Goal: Task Accomplishment & Management: Manage account settings

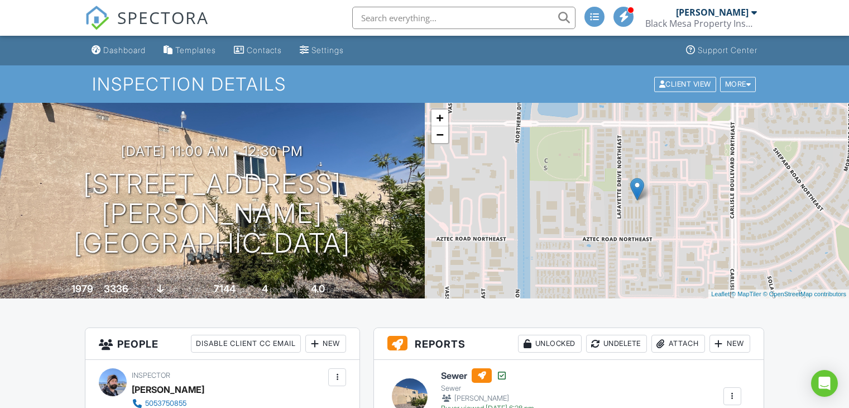
scroll to position [326, 0]
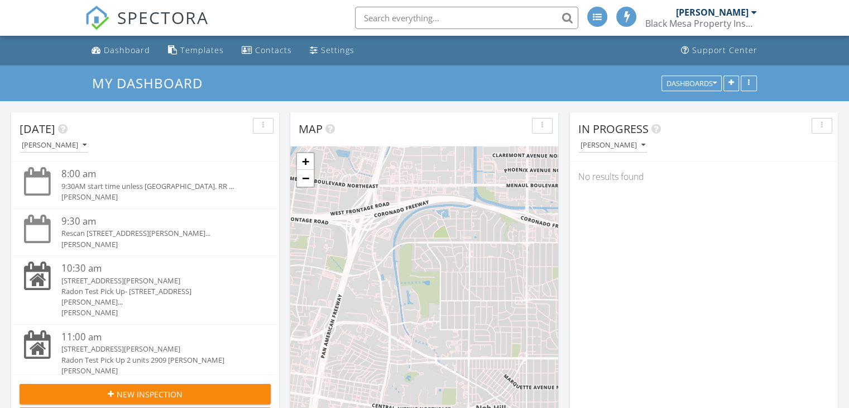
scroll to position [5, 6]
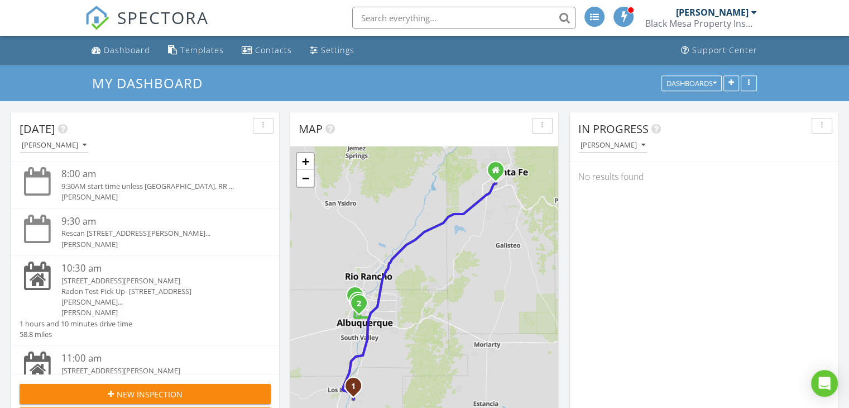
click at [104, 282] on div "[STREET_ADDRESS][PERSON_NAME]" at bounding box center [155, 280] width 189 height 11
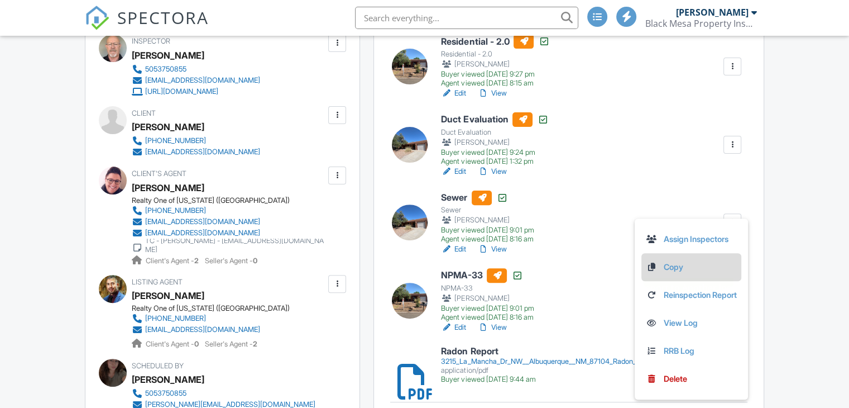
scroll to position [334, 0]
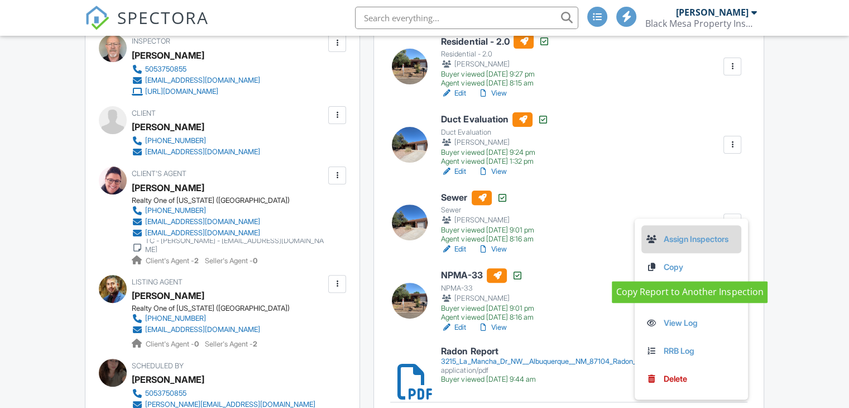
click at [695, 235] on link "Assign Inspectors" at bounding box center [691, 239] width 91 height 12
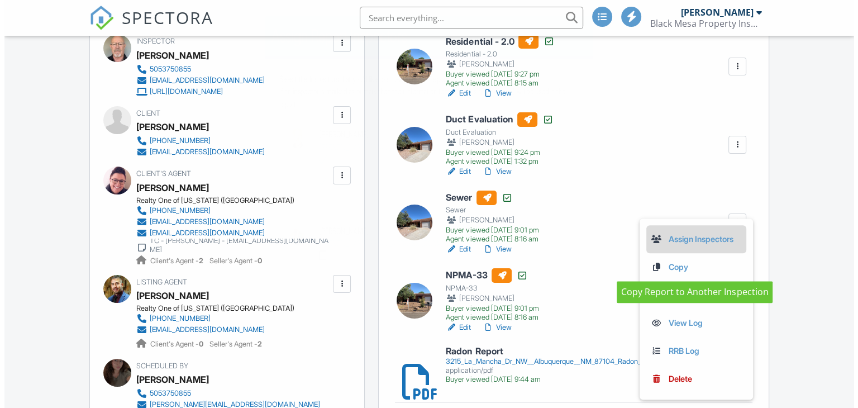
scroll to position [0, 0]
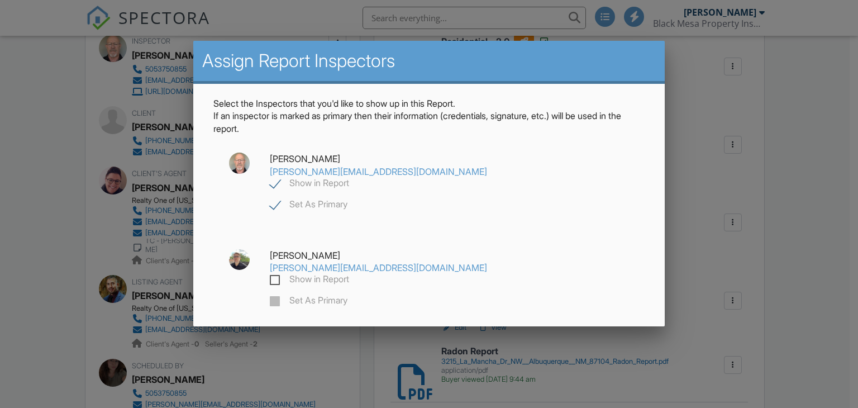
click at [349, 274] on label "Show in Report" at bounding box center [309, 281] width 79 height 14
checkbox input "true"
click at [347, 295] on label "Set As Primary" at bounding box center [309, 302] width 78 height 14
checkbox input "false"
checkbox input "true"
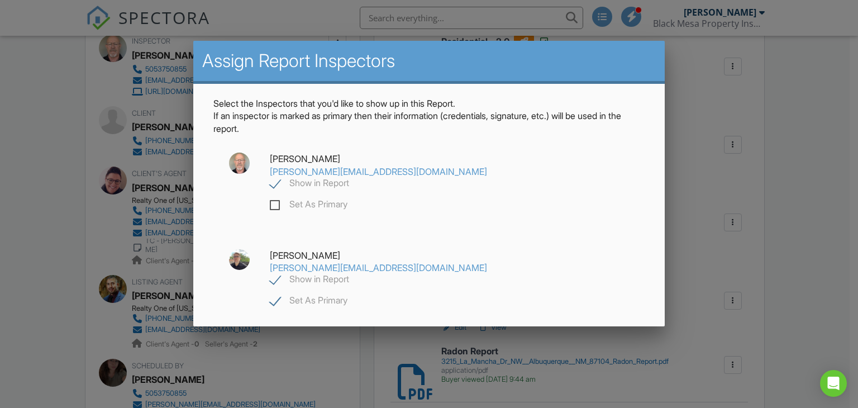
click at [349, 178] on label "Show in Report" at bounding box center [309, 185] width 79 height 14
checkbox input "false"
click at [419, 336] on div "Save" at bounding box center [428, 351] width 95 height 30
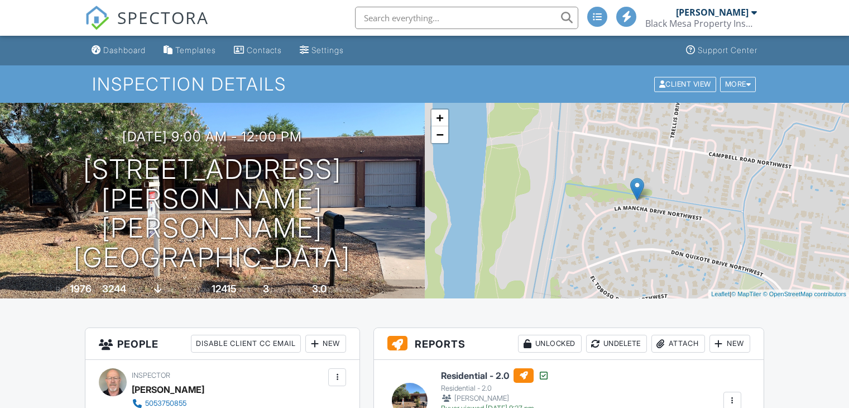
scroll to position [267, 0]
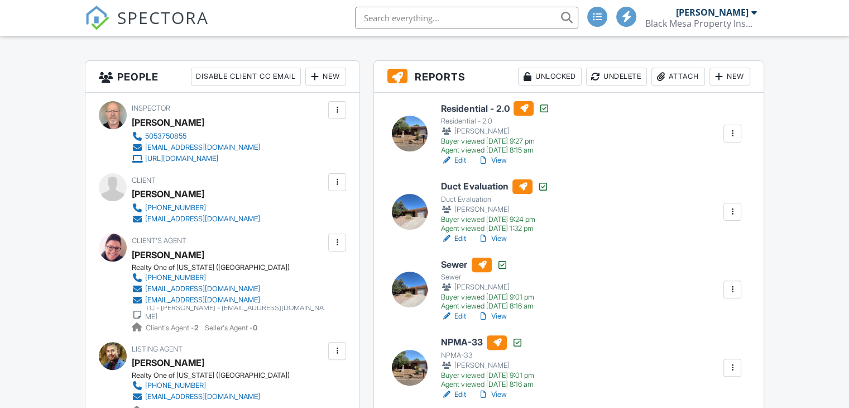
click at [570, 249] on div "Residential - 2.0 Residential - 2.0 Jeff Woolley Buyer viewed 08/26/2025 9:27 p…" at bounding box center [569, 305] width 390 height 424
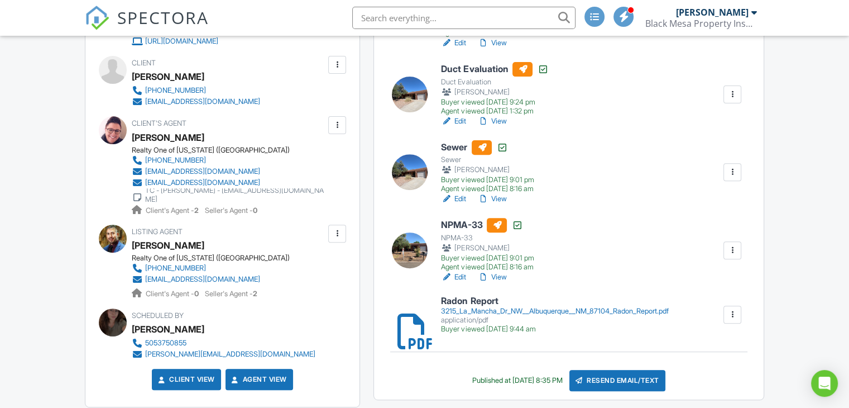
scroll to position [376, 0]
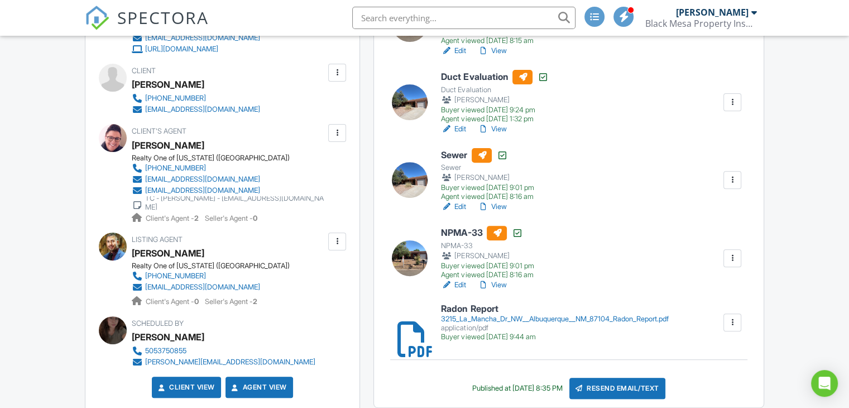
click at [462, 206] on link "Edit" at bounding box center [453, 206] width 25 height 11
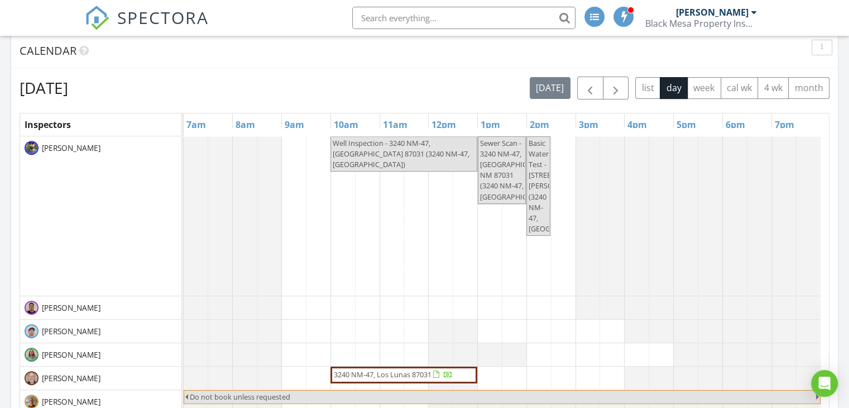
scroll to position [413, 0]
click at [618, 88] on span "button" at bounding box center [615, 88] width 13 height 13
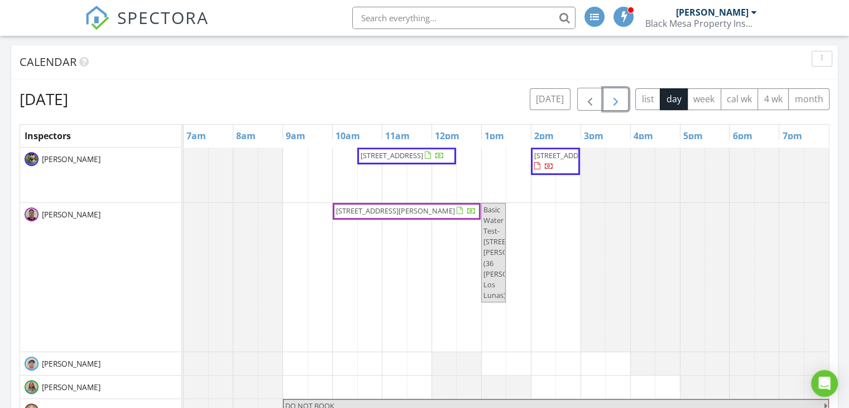
scroll to position [402, 0]
click at [615, 97] on span "button" at bounding box center [615, 99] width 13 height 13
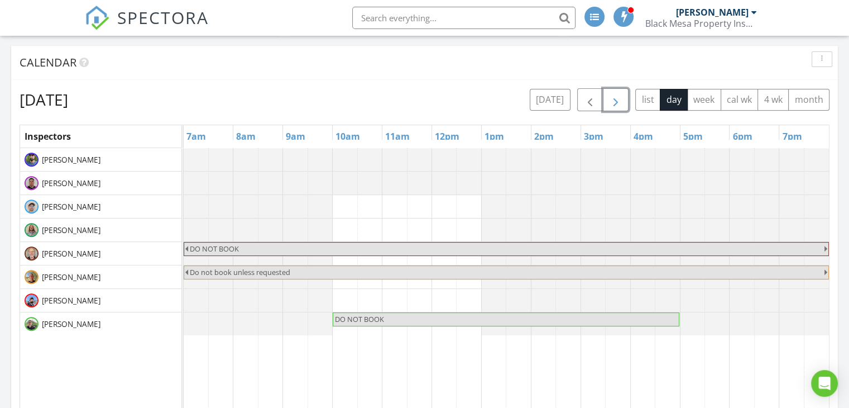
click at [615, 97] on span "button" at bounding box center [615, 99] width 13 height 13
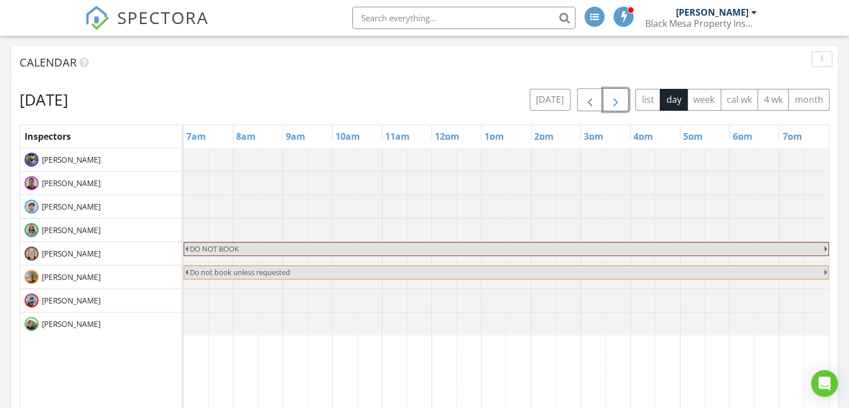
click at [615, 97] on span "button" at bounding box center [615, 99] width 13 height 13
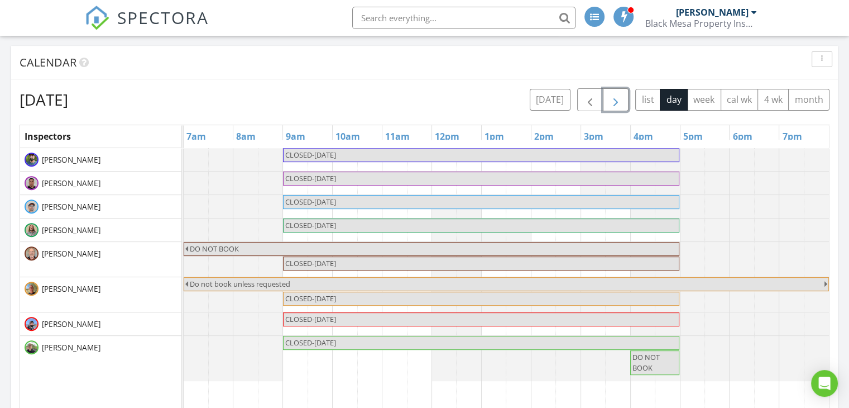
click at [615, 97] on span "button" at bounding box center [615, 99] width 13 height 13
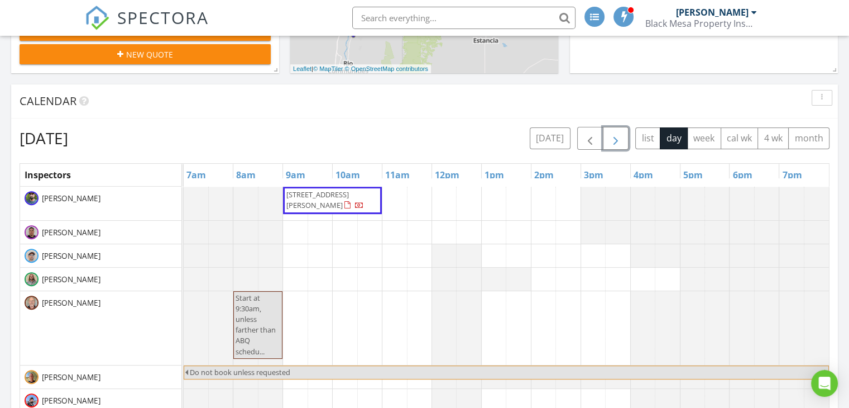
scroll to position [362, 0]
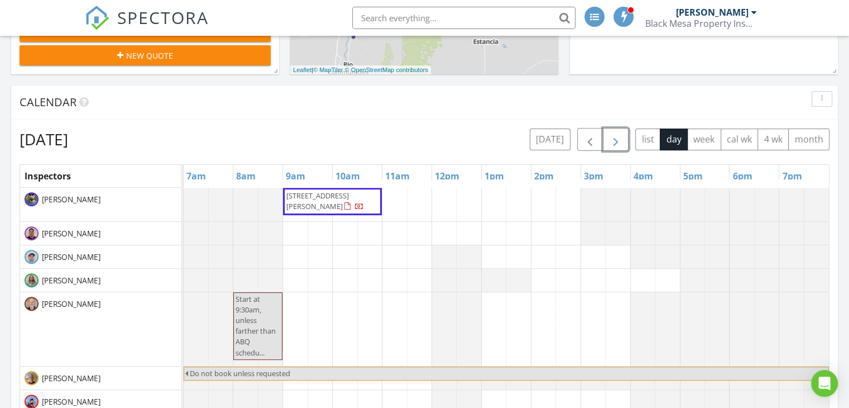
click at [618, 141] on span "button" at bounding box center [615, 139] width 13 height 13
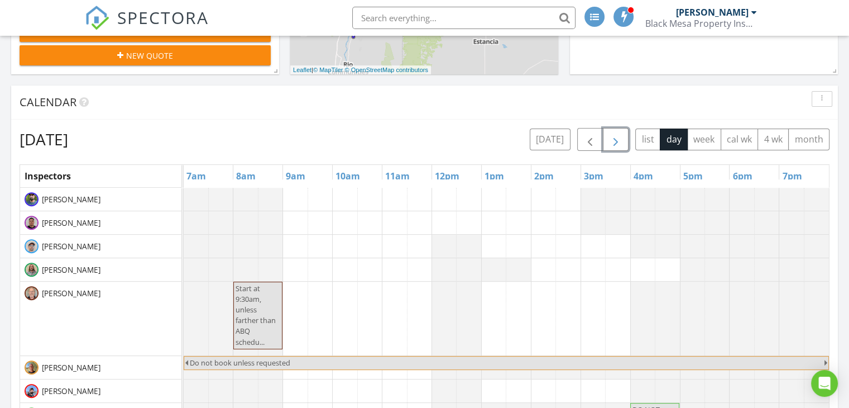
click at [613, 142] on span "button" at bounding box center [615, 139] width 13 height 13
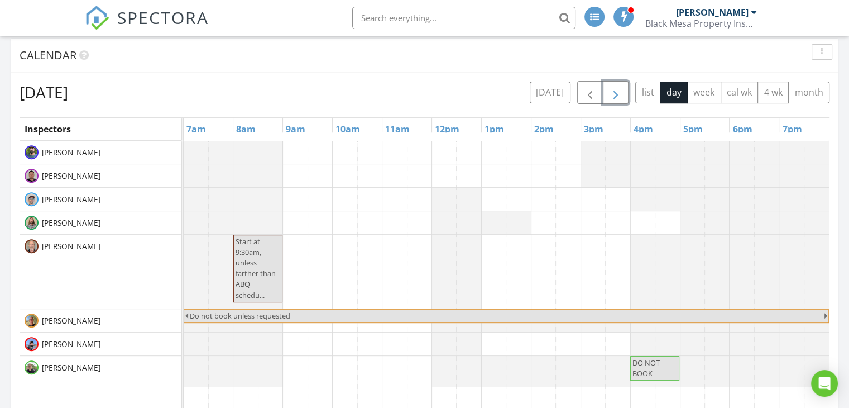
scroll to position [407, 0]
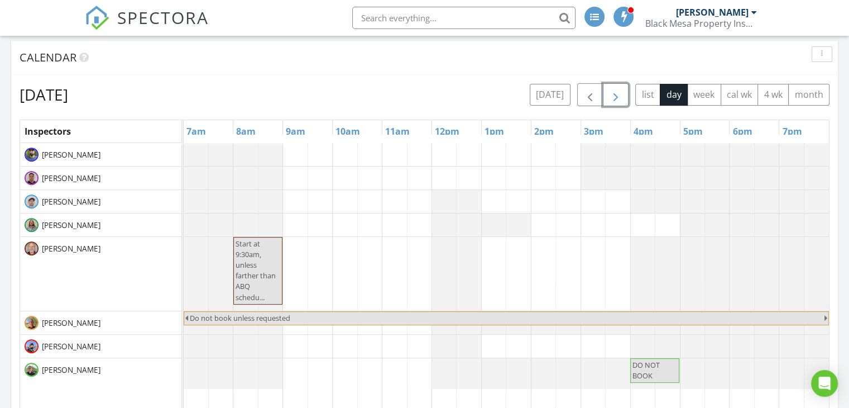
click at [612, 97] on span "button" at bounding box center [615, 94] width 13 height 13
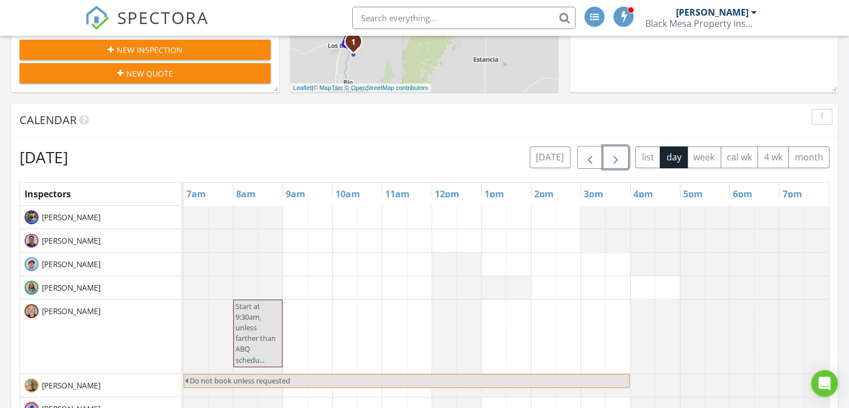
scroll to position [326, 0]
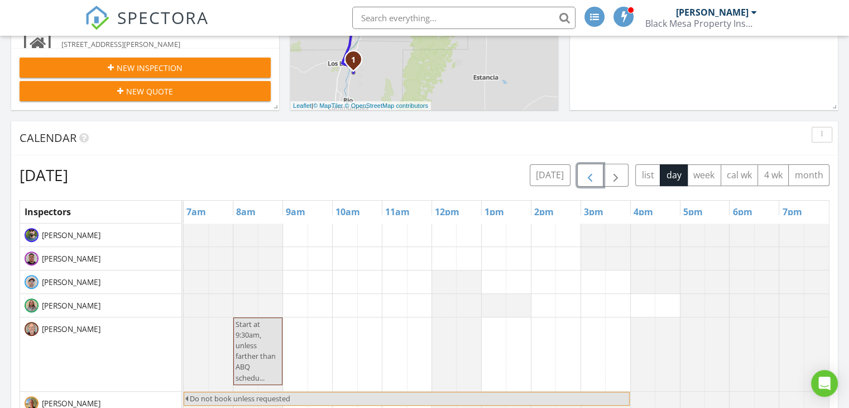
click at [588, 175] on span "button" at bounding box center [590, 175] width 13 height 13
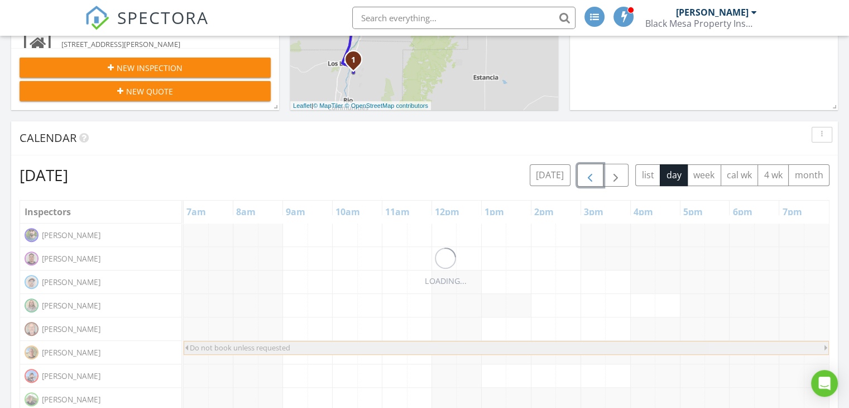
click at [588, 175] on span "button" at bounding box center [590, 175] width 13 height 13
